Goal: Transaction & Acquisition: Book appointment/travel/reservation

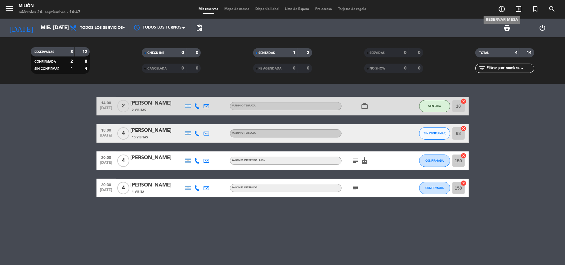
click at [500, 9] on icon "add_circle_outline" at bounding box center [501, 8] width 7 height 7
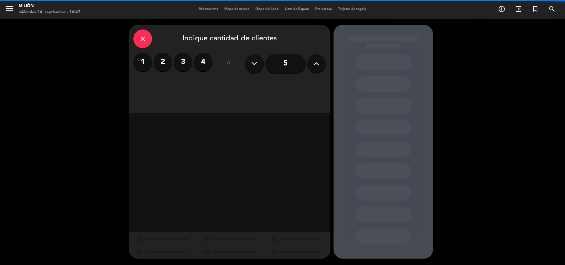
click at [311, 60] on button at bounding box center [316, 63] width 19 height 19
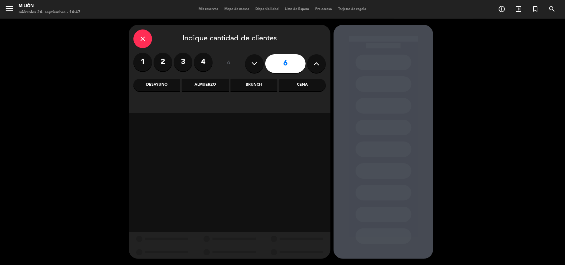
click at [311, 60] on button at bounding box center [316, 63] width 19 height 19
type input "8"
click at [293, 67] on input "8" at bounding box center [285, 63] width 40 height 19
click at [295, 84] on div "Cena" at bounding box center [302, 85] width 47 height 12
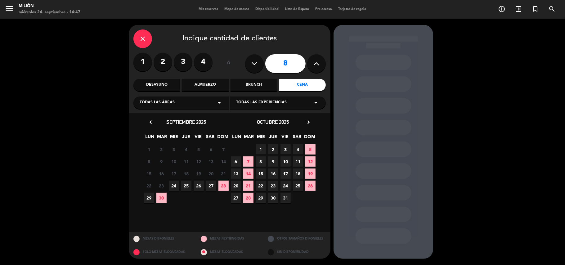
click at [199, 186] on span "26" at bounding box center [199, 186] width 10 height 10
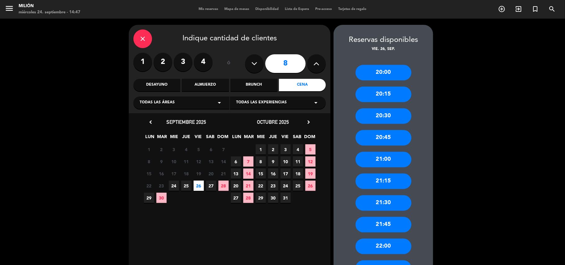
click at [184, 187] on span "25" at bounding box center [186, 186] width 10 height 10
drag, startPoint x: 381, startPoint y: 155, endPoint x: 381, endPoint y: 145, distance: 9.9
click at [378, 154] on div "21:00" at bounding box center [384, 160] width 56 height 16
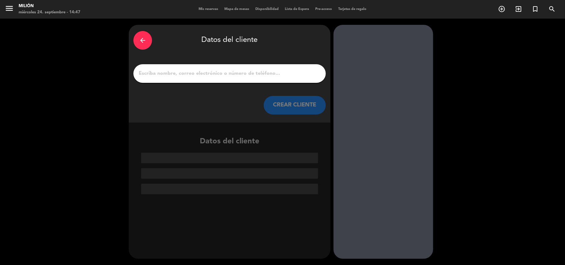
click at [160, 67] on div at bounding box center [229, 73] width 192 height 19
click at [142, 73] on input "1" at bounding box center [229, 73] width 183 height 9
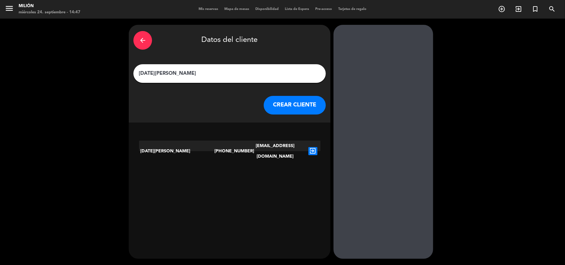
type input "[DATE][PERSON_NAME]"
click at [201, 146] on div "[DATE][PERSON_NAME]" at bounding box center [177, 151] width 76 height 21
click at [311, 147] on icon "exit_to_app" at bounding box center [312, 151] width 9 height 8
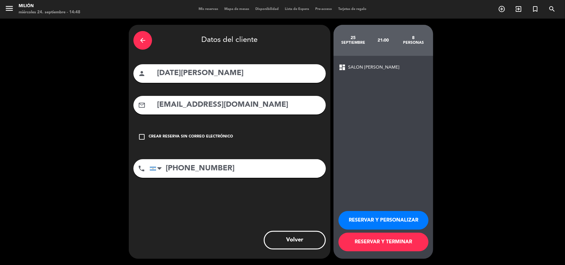
click at [243, 107] on input "[EMAIL_ADDRESS][DOMAIN_NAME]" at bounding box center [238, 105] width 165 height 13
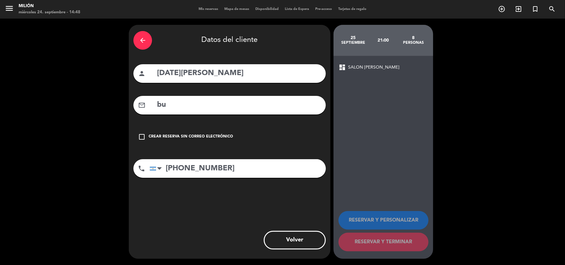
type input "b"
click at [235, 173] on input "[PHONE_NUMBER]" at bounding box center [238, 168] width 176 height 19
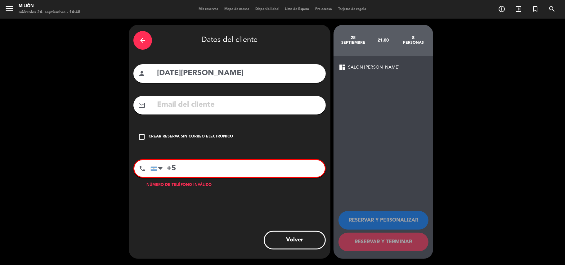
type input "+"
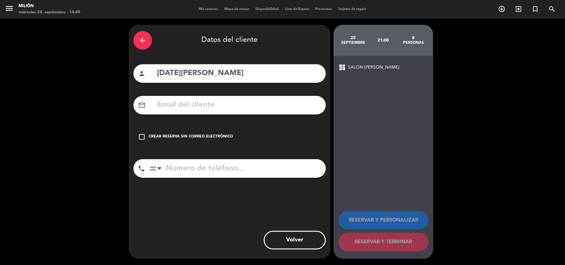
click at [139, 134] on icon "check_box_outline_blank" at bounding box center [141, 136] width 7 height 7
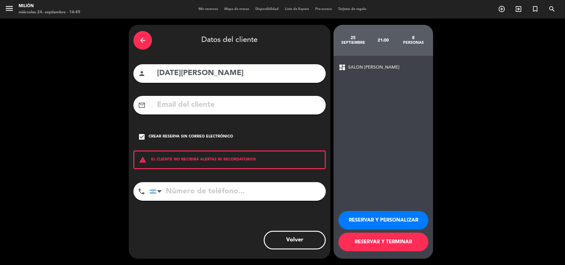
click at [172, 190] on input "tel" at bounding box center [238, 191] width 176 height 19
click at [186, 193] on input "tel" at bounding box center [238, 191] width 176 height 19
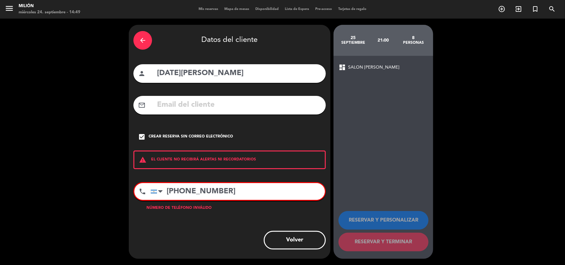
click at [181, 189] on input "[PHONE_NUMBER]" at bounding box center [237, 191] width 174 height 17
click at [159, 191] on div at bounding box center [160, 191] width 4 height 7
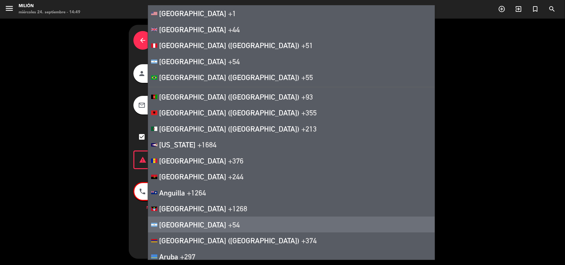
click at [171, 224] on span "[GEOGRAPHIC_DATA]" at bounding box center [192, 224] width 67 height 9
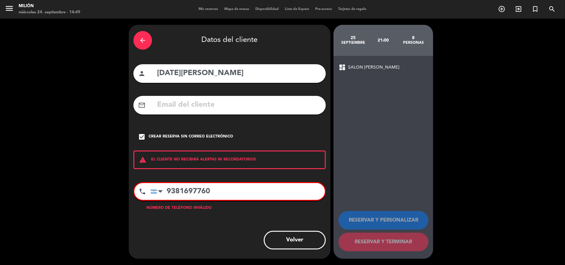
click at [168, 189] on input "9381697760" at bounding box center [237, 191] width 174 height 17
click at [225, 230] on div "arrow_back Datos del cliente person [DATE][PERSON_NAME] mail_outline check_box …" at bounding box center [230, 142] width 202 height 234
click at [229, 194] on input "381697760" at bounding box center [237, 191] width 174 height 17
click at [166, 197] on input "381697760" at bounding box center [237, 191] width 174 height 17
click at [240, 248] on div "Volver" at bounding box center [229, 240] width 192 height 19
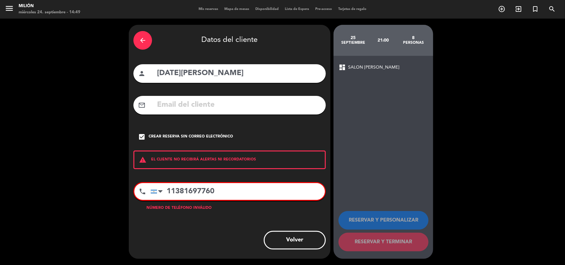
click at [224, 189] on input "11381697760" at bounding box center [237, 191] width 174 height 17
type input "1"
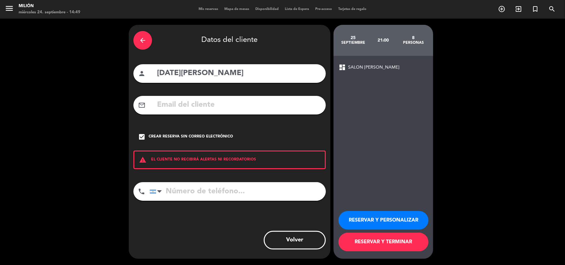
drag, startPoint x: 299, startPoint y: 241, endPoint x: 298, endPoint y: 238, distance: 3.2
click at [299, 241] on button "Volver" at bounding box center [295, 240] width 62 height 19
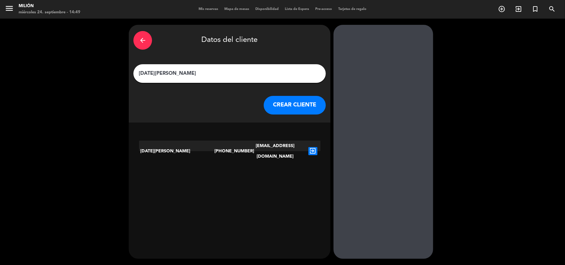
click at [144, 37] on icon "arrow_back" at bounding box center [142, 40] width 7 height 7
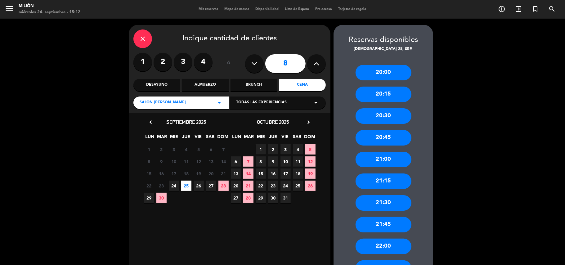
click at [145, 41] on icon "close" at bounding box center [142, 38] width 7 height 7
